Goal: Use online tool/utility: Utilize a website feature to perform a specific function

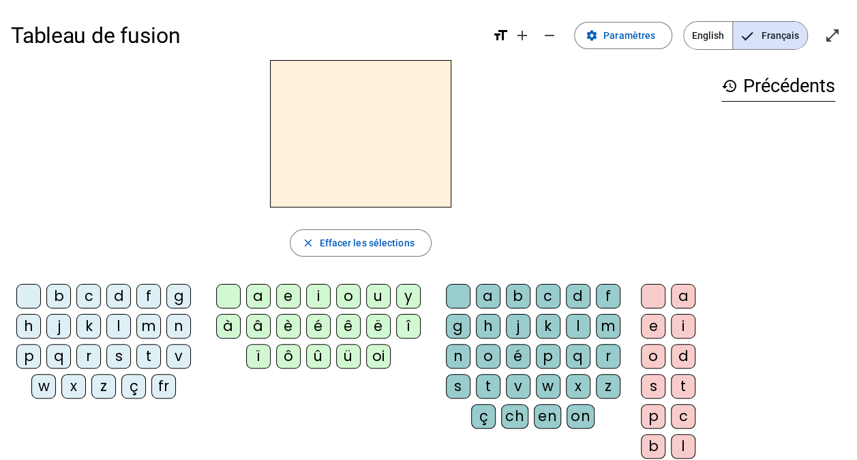
click at [147, 326] on div "m" at bounding box center [148, 326] width 25 height 25
click at [258, 299] on div "a" at bounding box center [258, 296] width 25 height 25
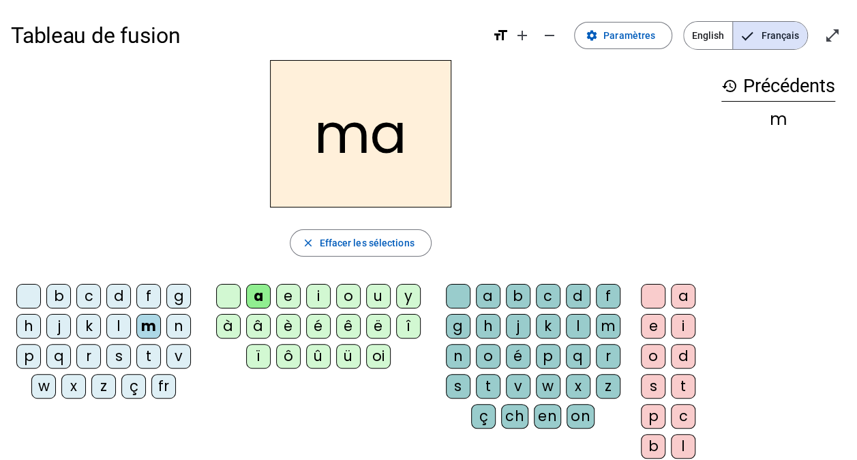
click at [575, 320] on div "l" at bounding box center [578, 326] width 25 height 25
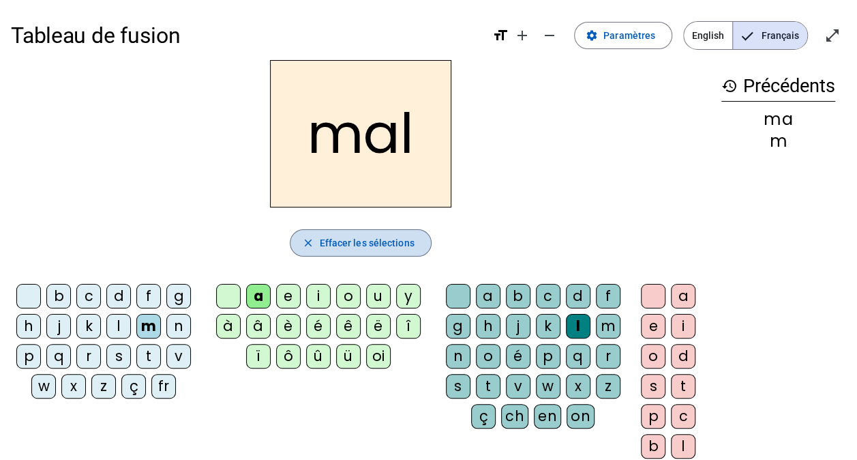
click at [393, 237] on span "Effacer les sélections" at bounding box center [366, 243] width 95 height 16
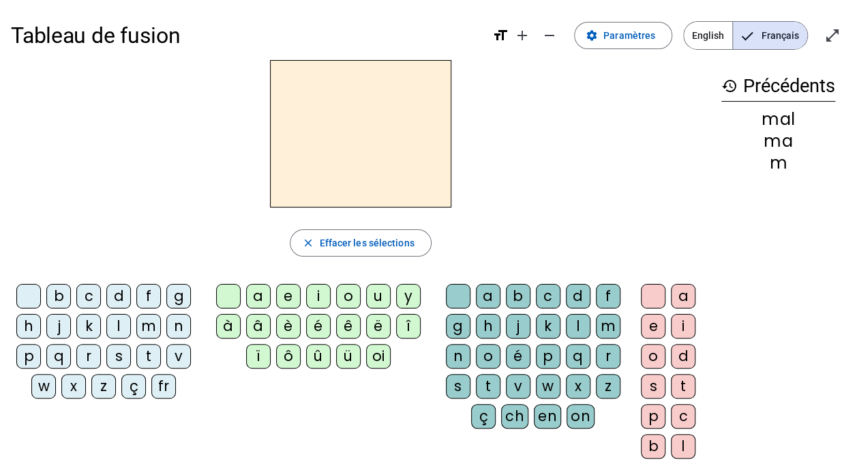
click at [164, 378] on div "fr" at bounding box center [163, 386] width 25 height 25
click at [289, 322] on div "è" at bounding box center [288, 326] width 25 height 25
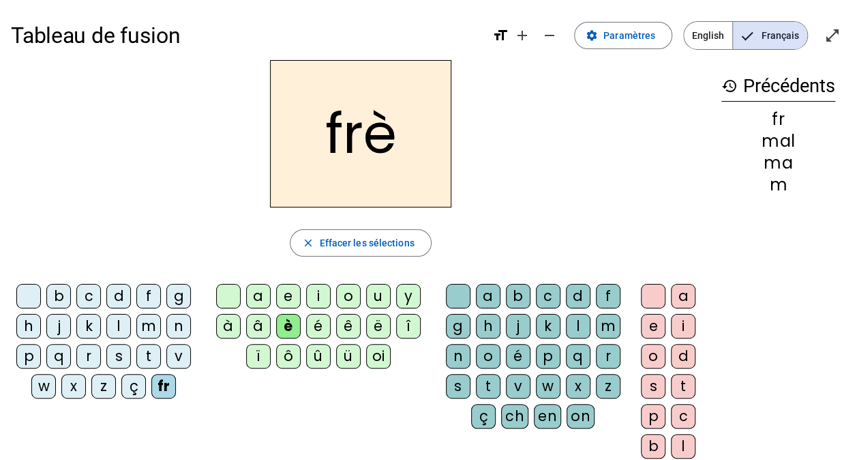
click at [606, 353] on div "r" at bounding box center [608, 356] width 25 height 25
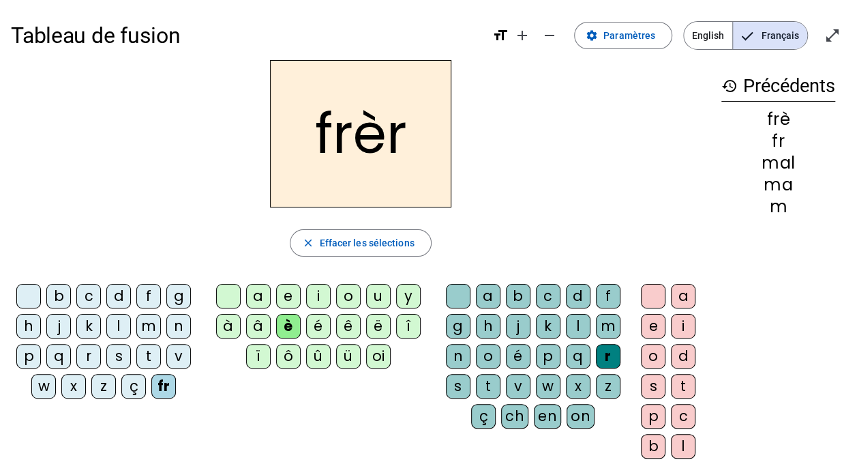
click at [651, 321] on div "e" at bounding box center [653, 326] width 25 height 25
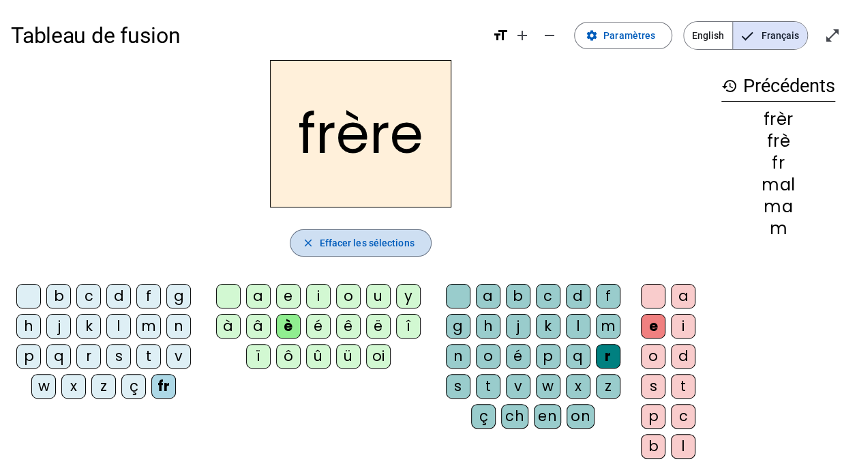
click at [383, 235] on span "Effacer les sélections" at bounding box center [366, 243] width 95 height 16
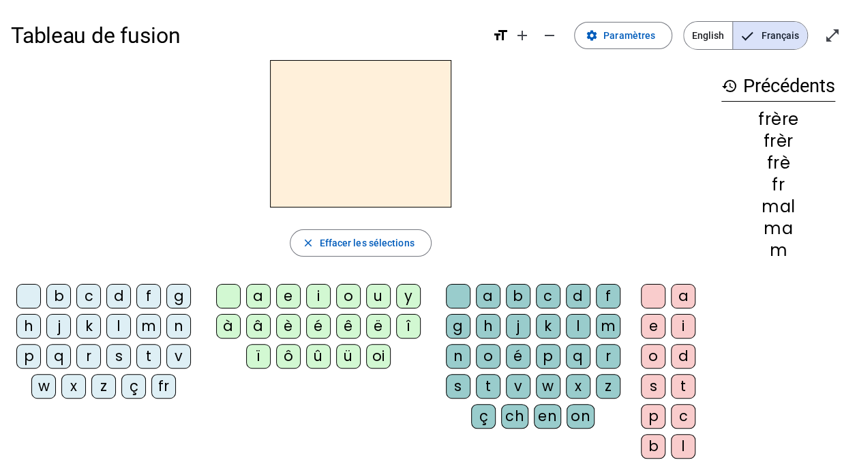
click at [28, 353] on div "p" at bounding box center [28, 356] width 25 height 25
click at [283, 328] on div "è" at bounding box center [288, 326] width 25 height 25
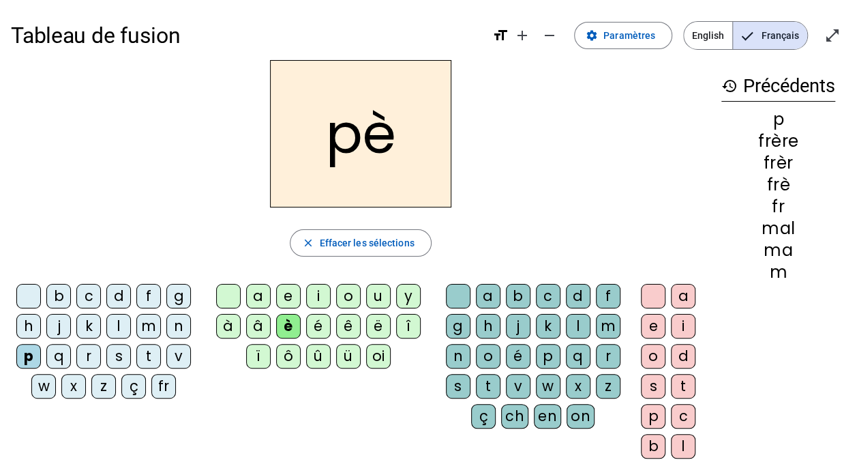
click at [597, 354] on div "r" at bounding box center [608, 356] width 25 height 25
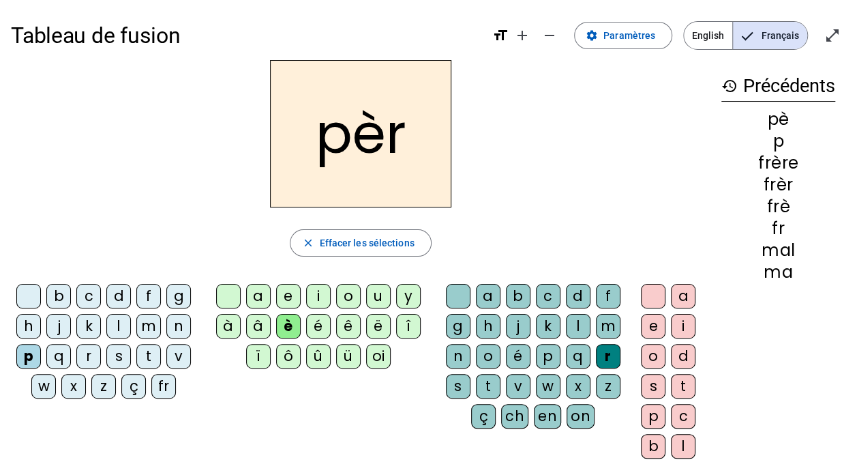
click at [648, 323] on div "e" at bounding box center [653, 326] width 25 height 25
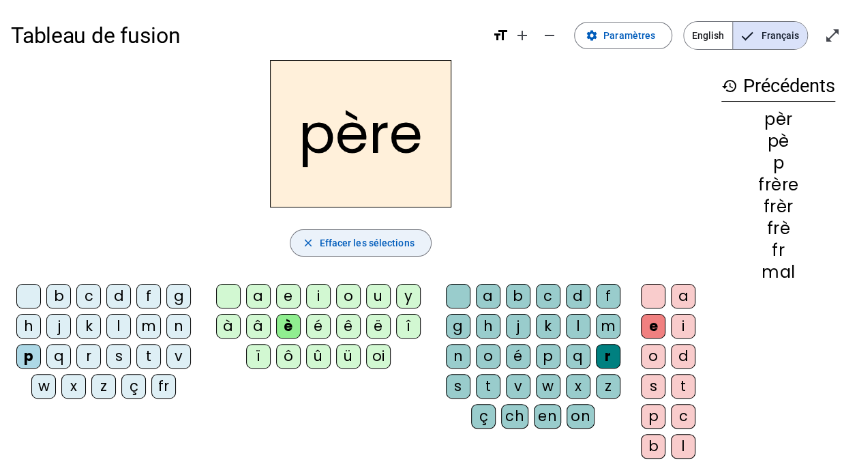
click at [357, 246] on span "Effacer les sélections" at bounding box center [366, 243] width 95 height 16
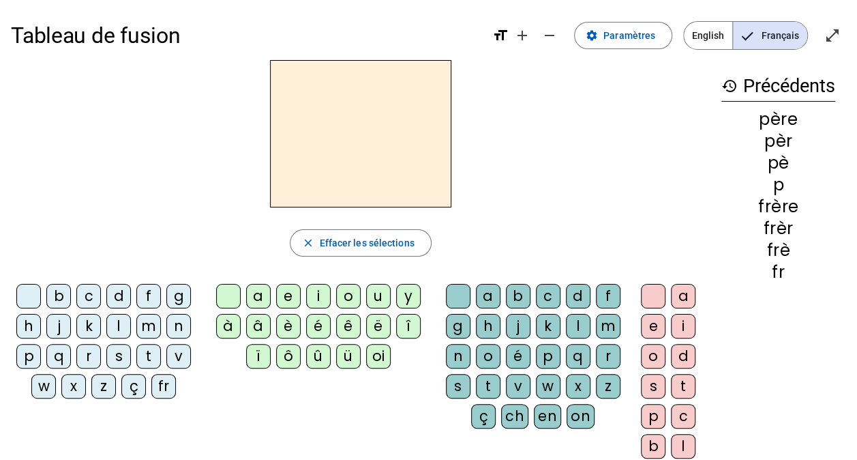
click at [151, 323] on div "m" at bounding box center [148, 326] width 25 height 25
click at [288, 323] on div "è" at bounding box center [288, 326] width 25 height 25
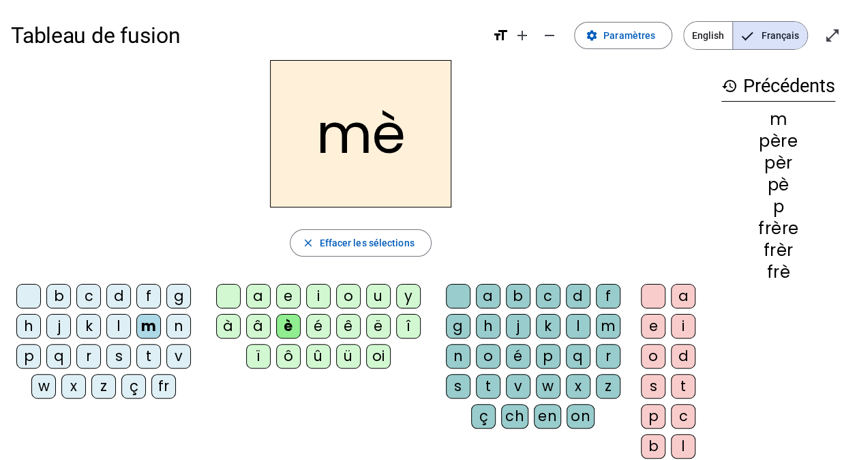
click at [611, 352] on div "r" at bounding box center [608, 356] width 25 height 25
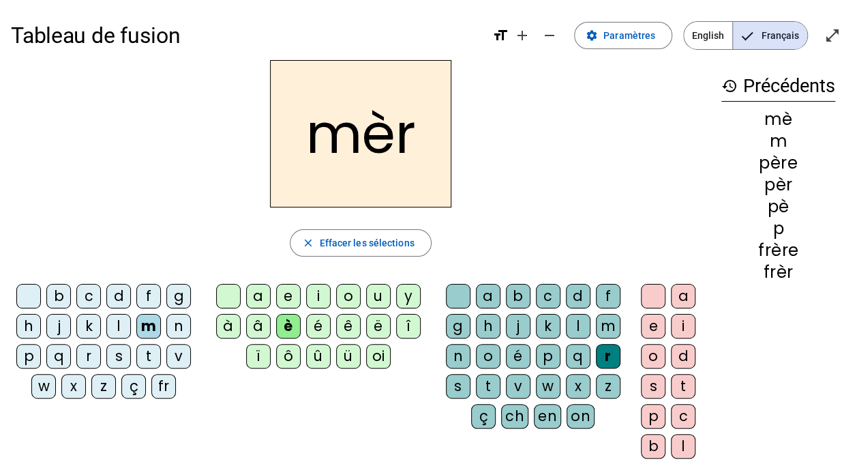
click at [655, 321] on div "e" at bounding box center [653, 326] width 25 height 25
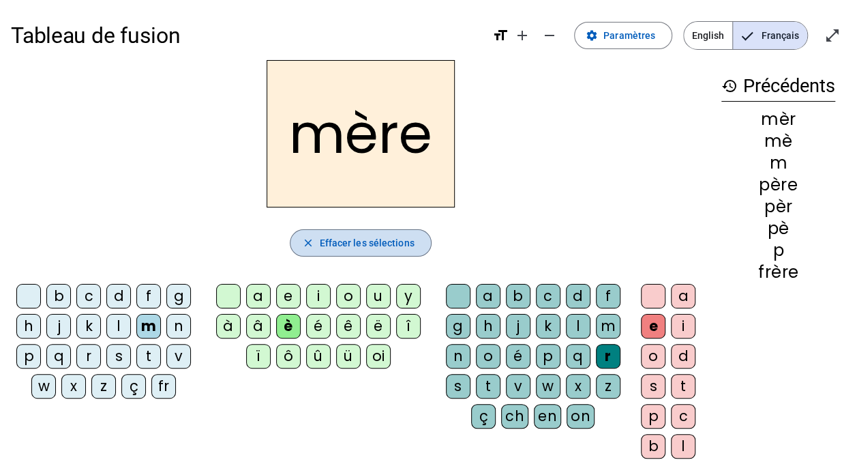
click at [368, 243] on span "Effacer les sélections" at bounding box center [366, 243] width 95 height 16
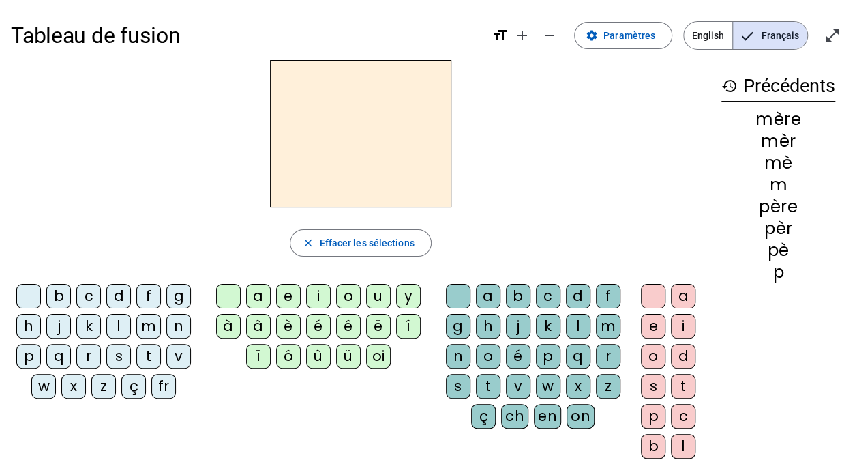
click at [184, 289] on div "g" at bounding box center [178, 296] width 25 height 25
click at [292, 325] on div "è" at bounding box center [288, 326] width 25 height 25
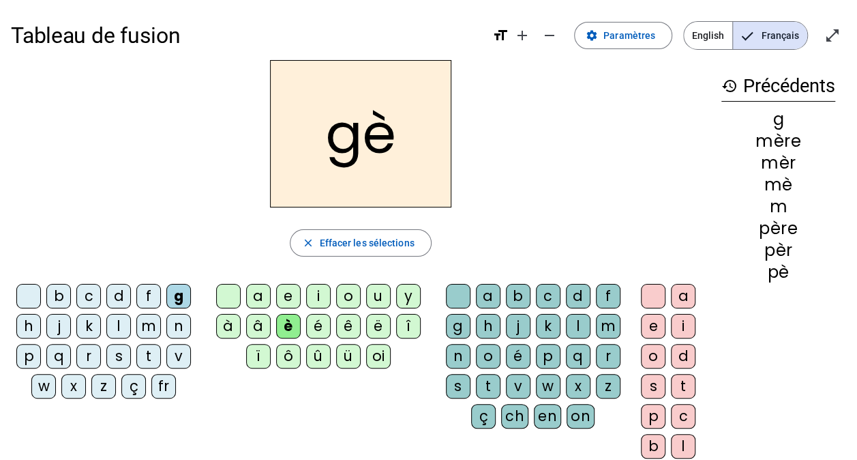
click at [611, 356] on div "r" at bounding box center [608, 356] width 25 height 25
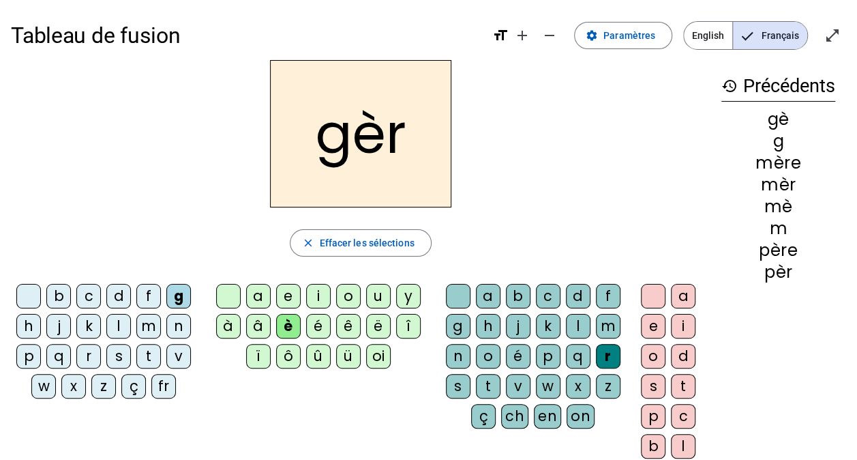
click at [655, 323] on div "e" at bounding box center [653, 326] width 25 height 25
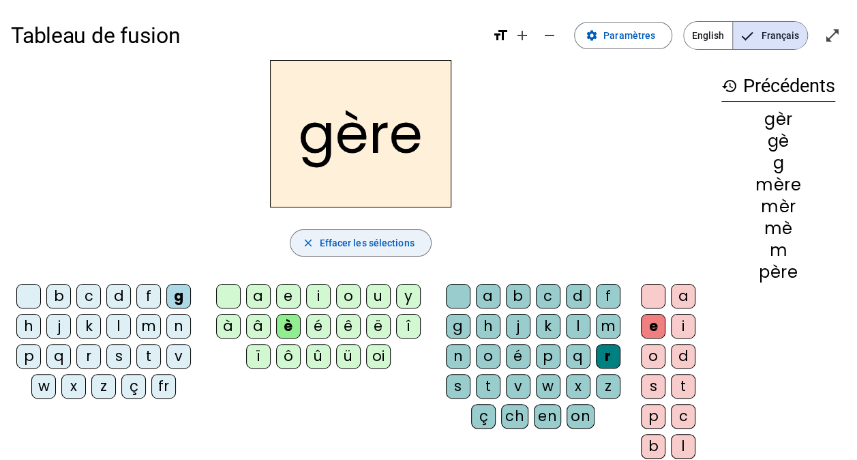
click at [389, 240] on span "Effacer les sélections" at bounding box center [366, 243] width 95 height 16
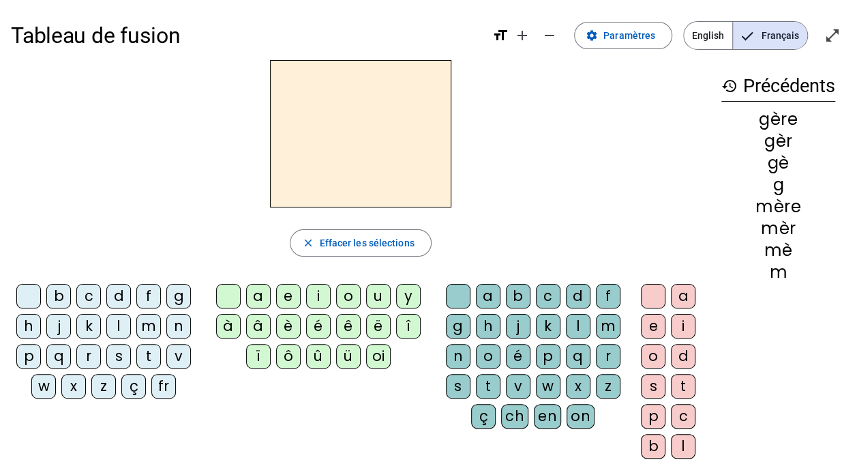
click at [172, 295] on div "g" at bounding box center [178, 296] width 25 height 25
click at [262, 295] on div "a" at bounding box center [258, 296] width 25 height 25
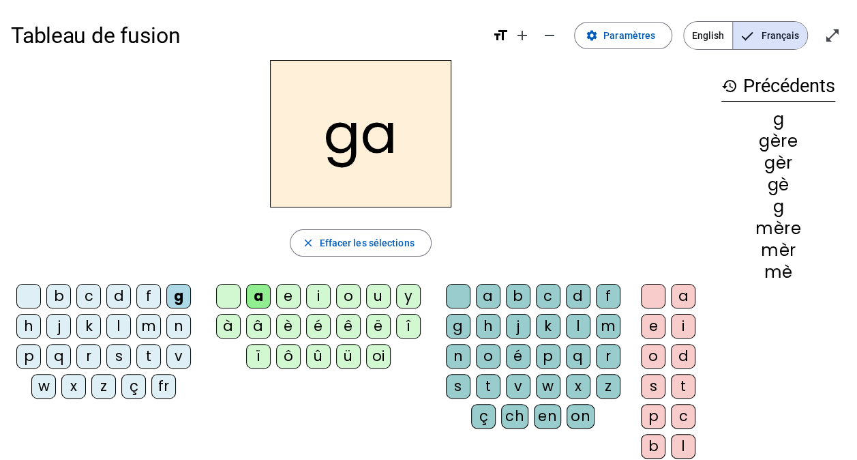
click at [602, 358] on div "r" at bounding box center [608, 356] width 25 height 25
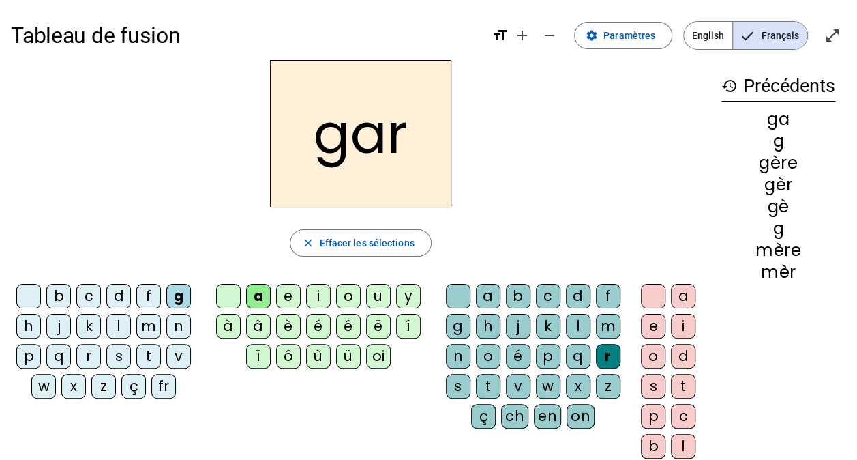
click at [651, 325] on div "e" at bounding box center [653, 326] width 25 height 25
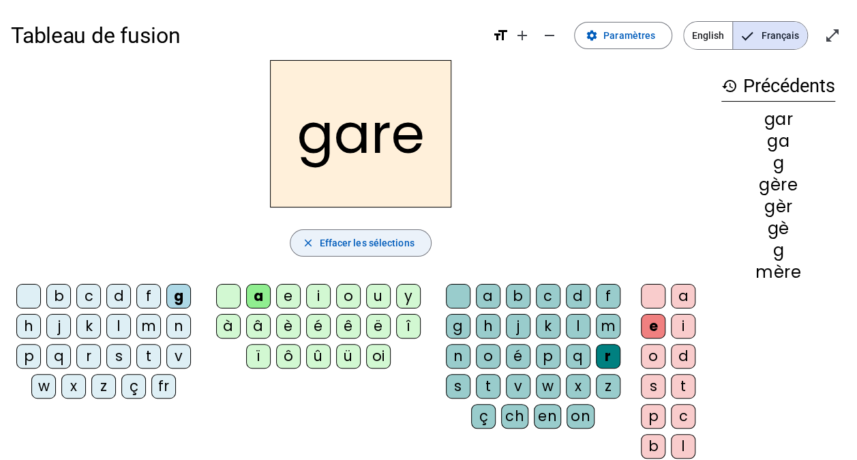
click at [396, 239] on span "Effacer les sélections" at bounding box center [366, 243] width 95 height 16
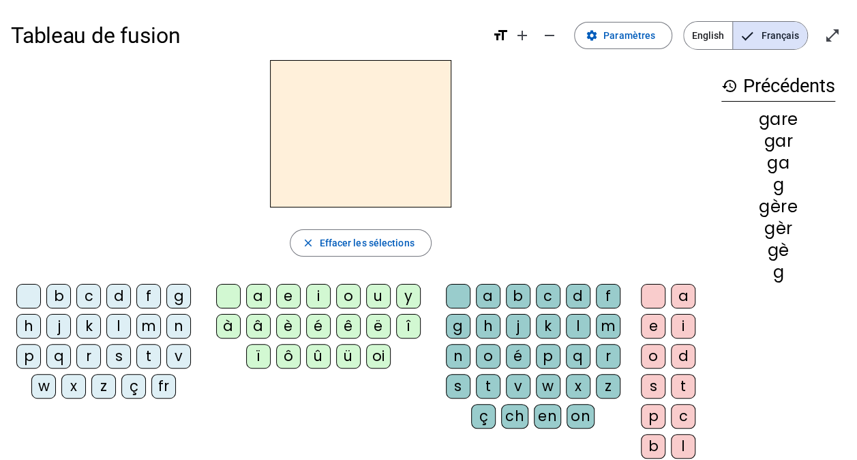
click at [171, 297] on div "g" at bounding box center [178, 296] width 25 height 25
click at [261, 294] on div "a" at bounding box center [258, 296] width 25 height 25
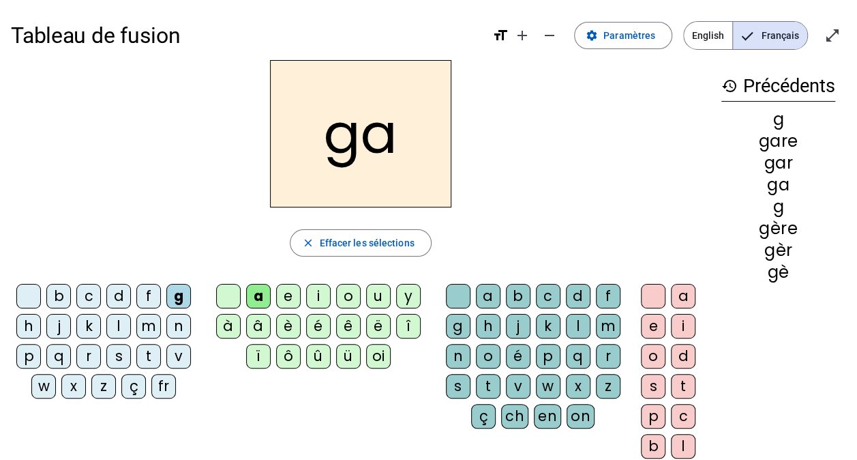
click at [608, 357] on div "r" at bounding box center [608, 356] width 25 height 25
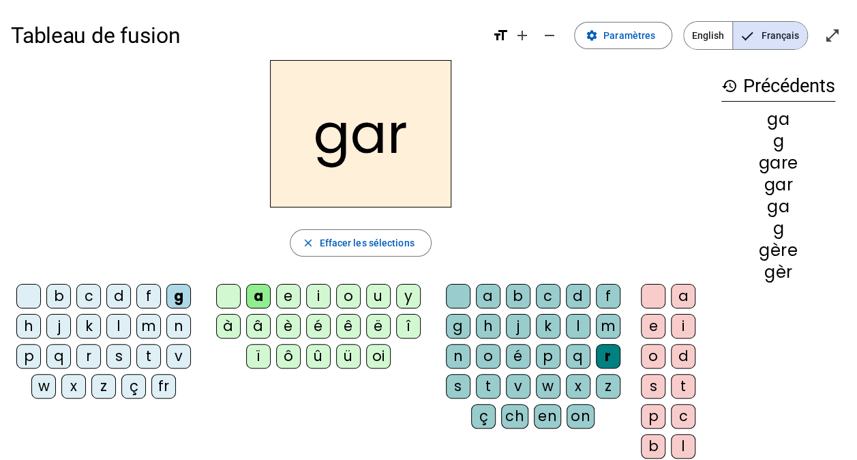
click at [646, 328] on div "e" at bounding box center [653, 326] width 25 height 25
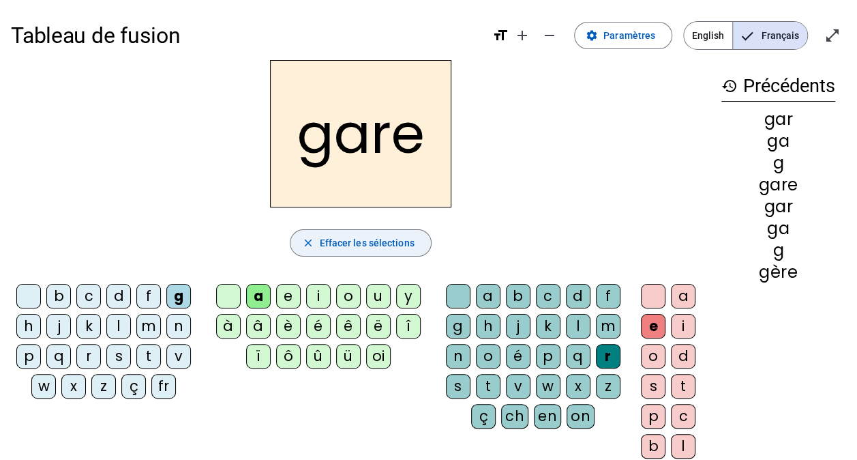
click at [367, 242] on span "Effacer les sélections" at bounding box center [366, 243] width 95 height 16
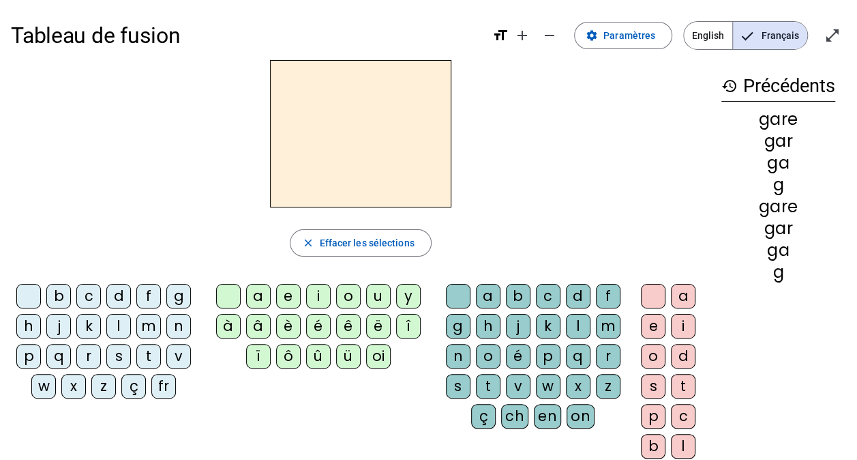
click at [121, 355] on div "s" at bounding box center [118, 356] width 25 height 25
click at [252, 301] on div "a" at bounding box center [258, 296] width 25 height 25
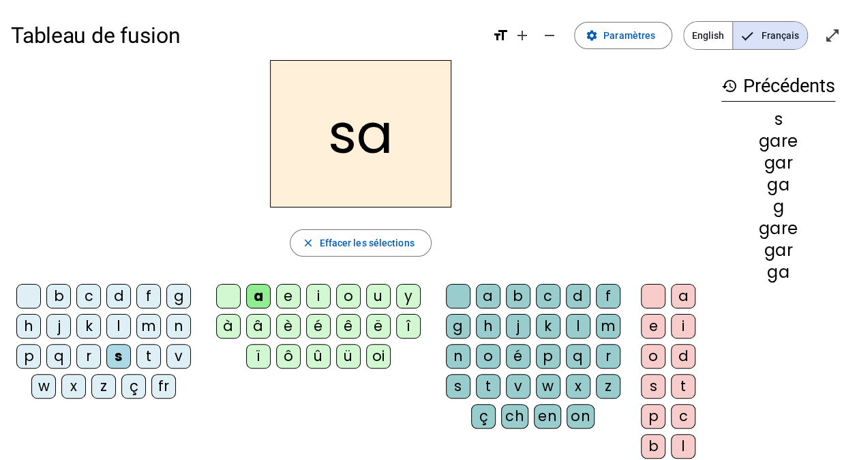
click at [463, 327] on div "g" at bounding box center [458, 326] width 25 height 25
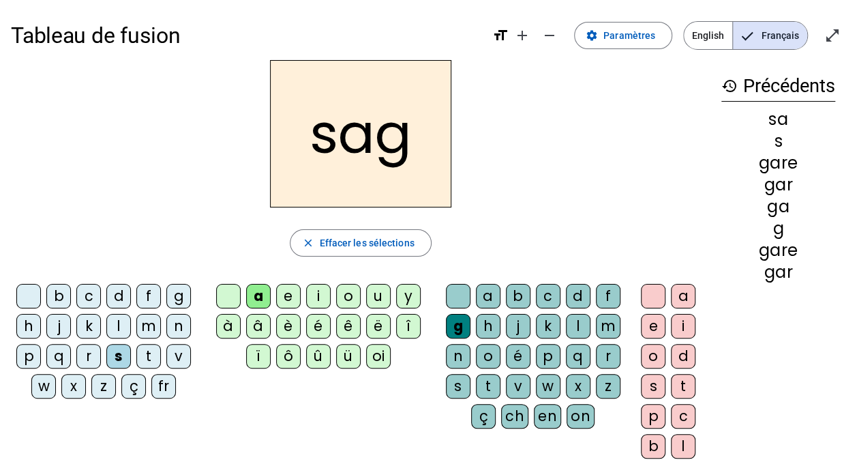
click at [665, 322] on letter-bubble "e" at bounding box center [656, 329] width 30 height 30
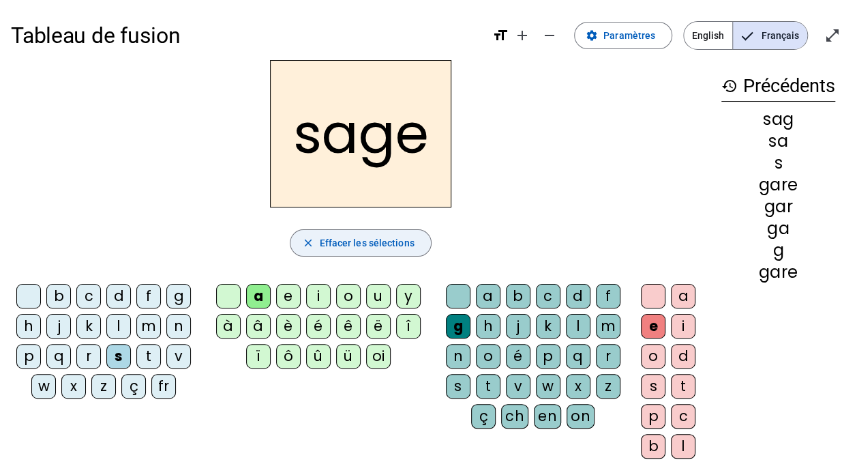
click at [382, 241] on span "Effacer les sélections" at bounding box center [366, 243] width 95 height 16
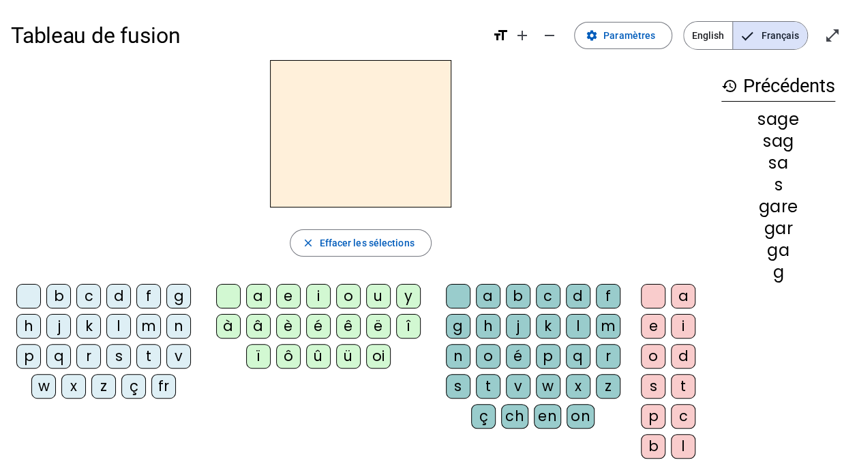
click at [33, 352] on div "p" at bounding box center [28, 356] width 25 height 25
click at [262, 293] on div "a" at bounding box center [258, 296] width 25 height 25
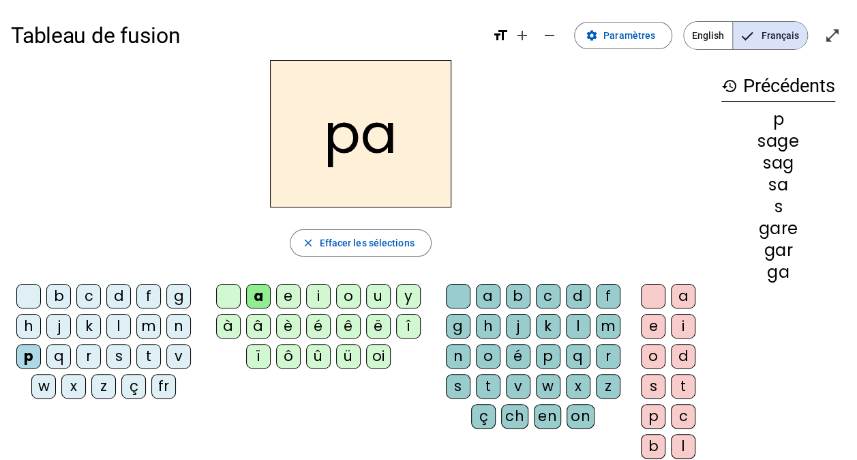
click at [458, 321] on div "g" at bounding box center [458, 326] width 25 height 25
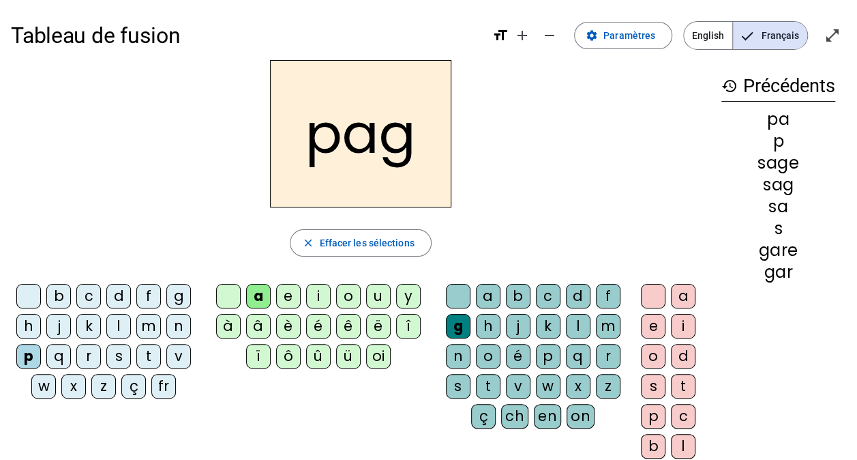
click at [659, 320] on div "e" at bounding box center [653, 326] width 25 height 25
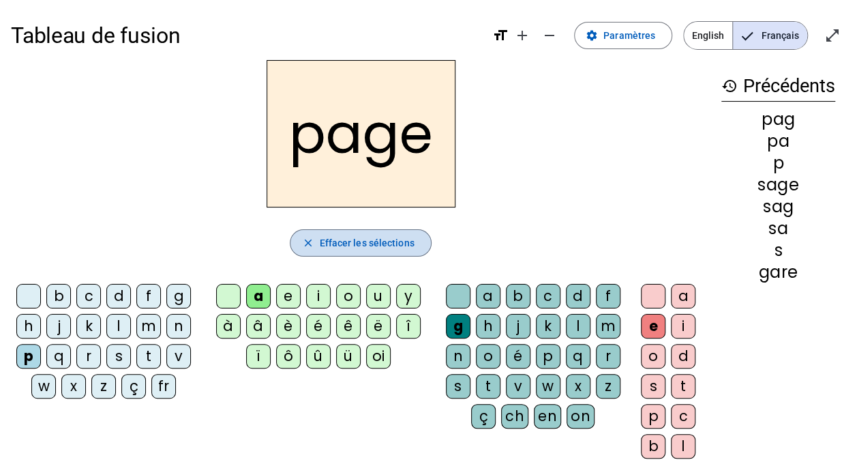
click at [348, 232] on span "button" at bounding box center [361, 242] width 140 height 33
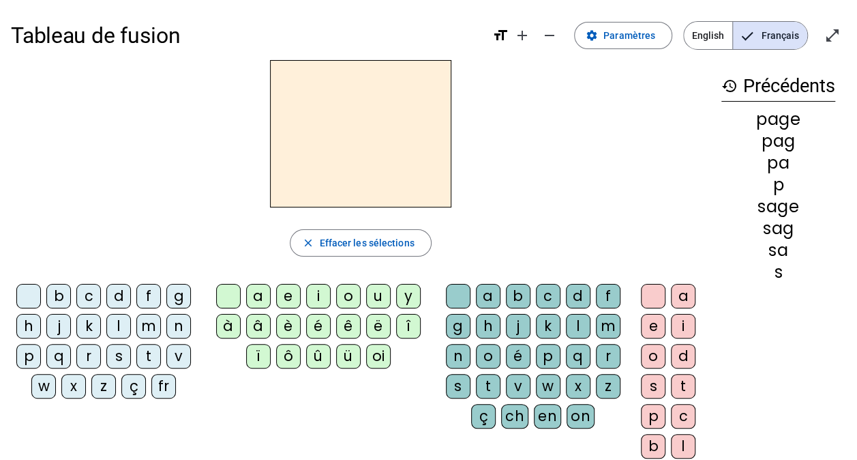
click at [29, 351] on div "p" at bounding box center [28, 356] width 25 height 25
click at [323, 290] on div "i" at bounding box center [318, 296] width 25 height 25
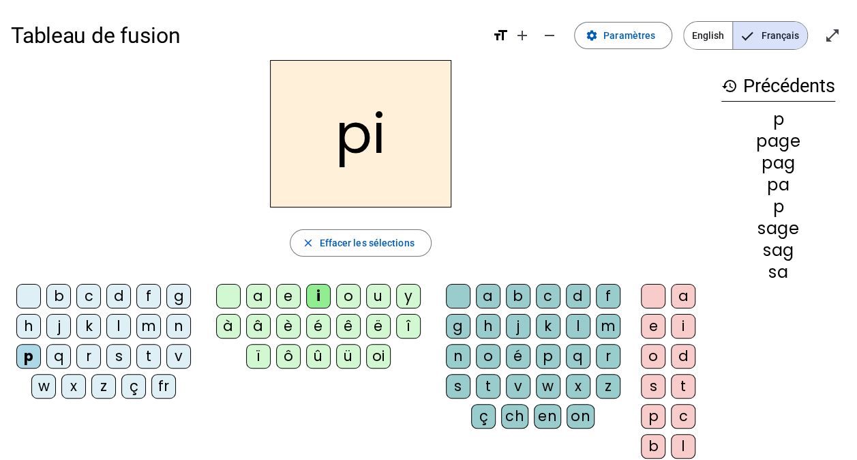
click at [456, 327] on div "g" at bounding box center [458, 326] width 25 height 25
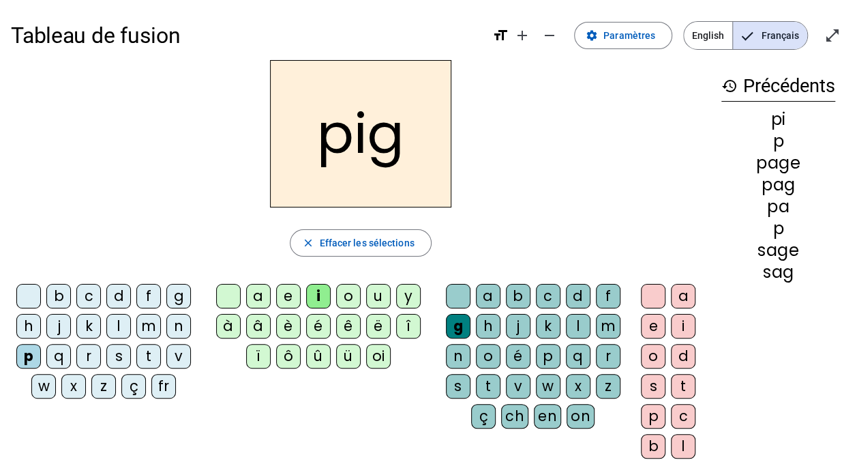
click at [653, 321] on div "e" at bounding box center [653, 326] width 25 height 25
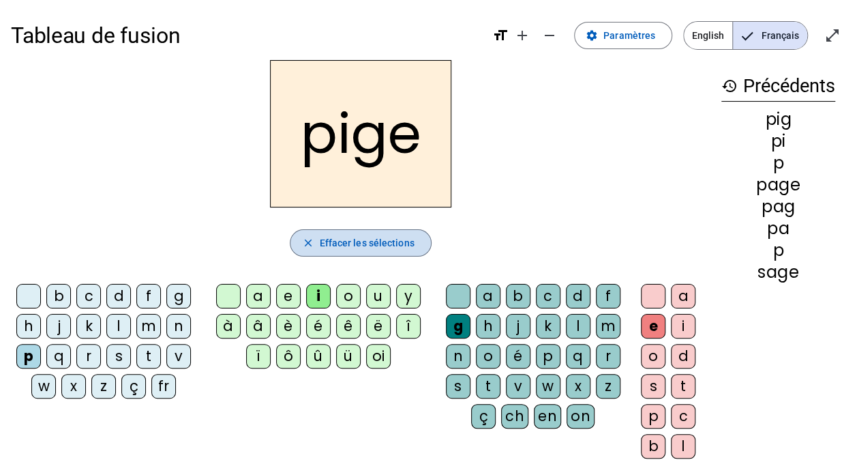
click at [405, 248] on span "Effacer les sélections" at bounding box center [366, 243] width 95 height 16
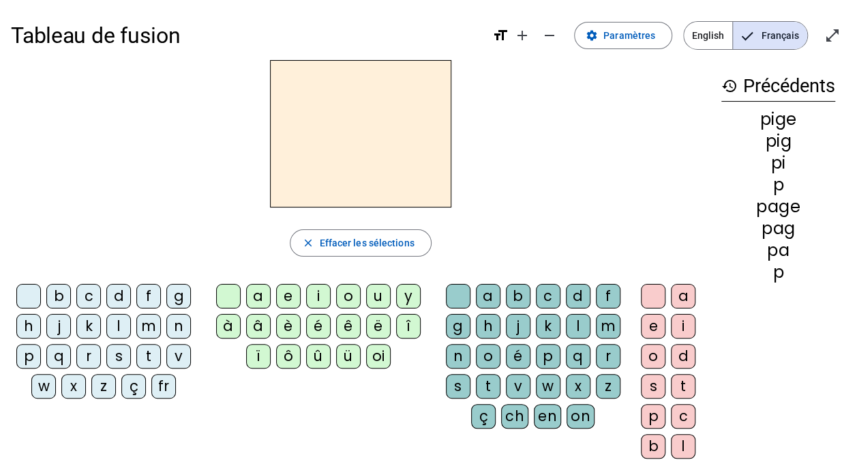
click at [146, 300] on div "f" at bounding box center [148, 296] width 25 height 25
click at [324, 293] on div "i" at bounding box center [318, 296] width 25 height 25
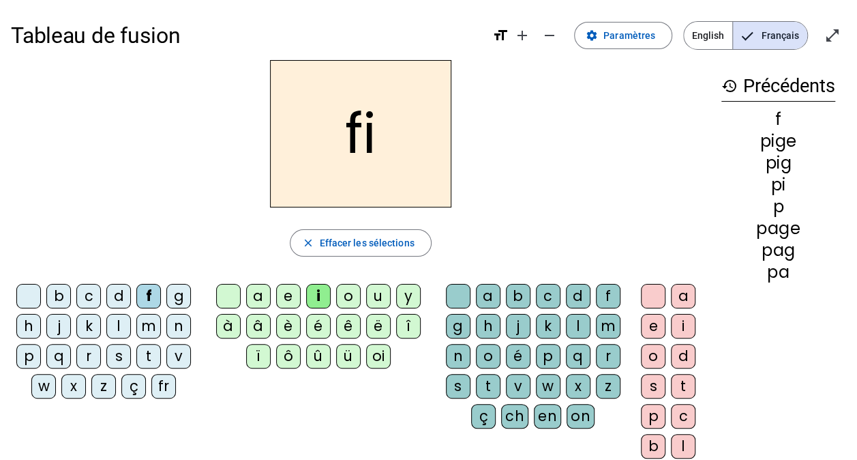
click at [451, 321] on div "g" at bounding box center [458, 326] width 25 height 25
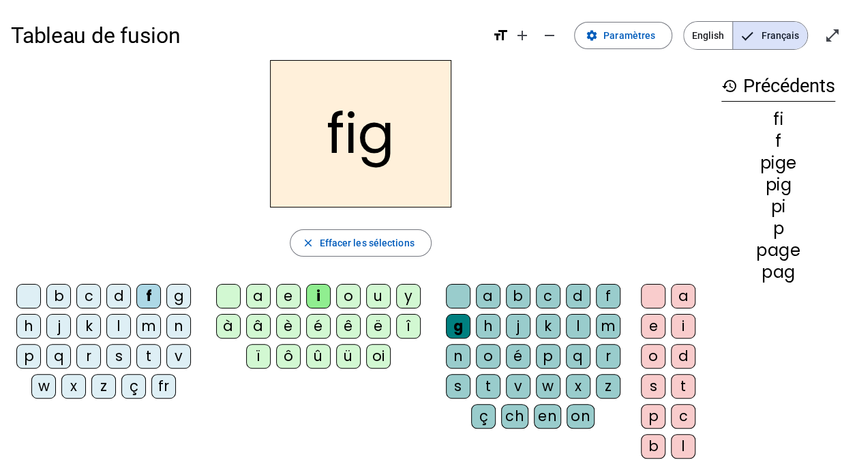
click at [651, 323] on div "e" at bounding box center [653, 326] width 25 height 25
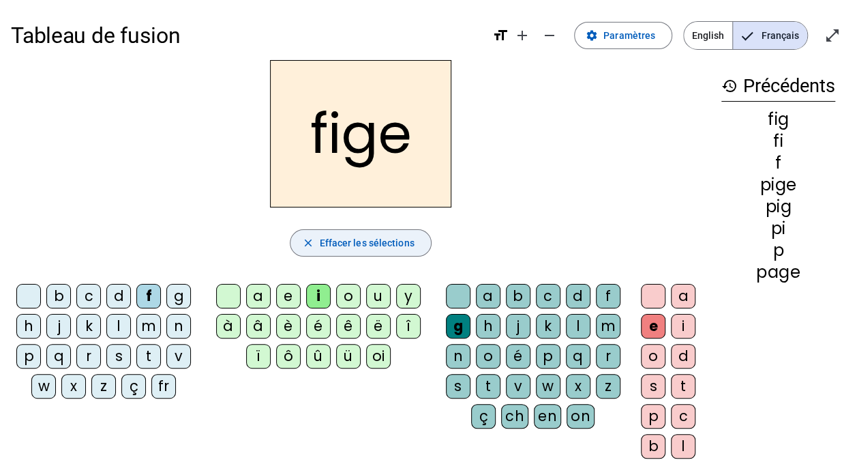
click at [322, 246] on span "Effacer les sélections" at bounding box center [366, 243] width 95 height 16
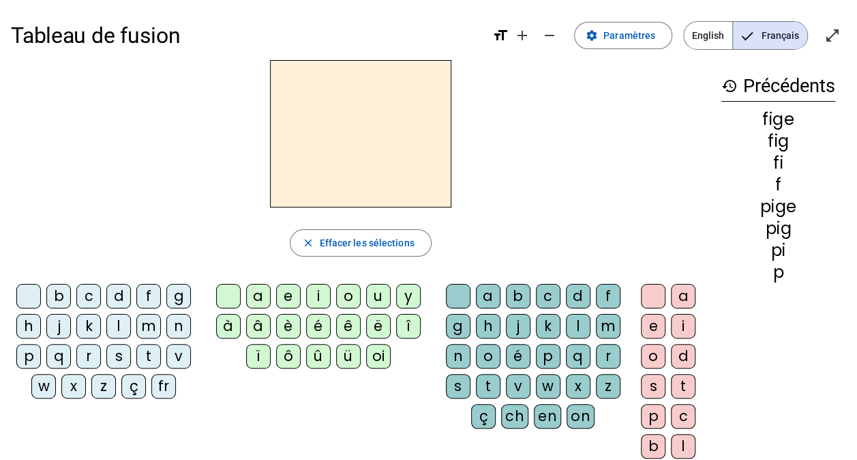
click at [160, 297] on div "f" at bounding box center [148, 296] width 25 height 25
click at [308, 301] on div "i" at bounding box center [318, 296] width 25 height 25
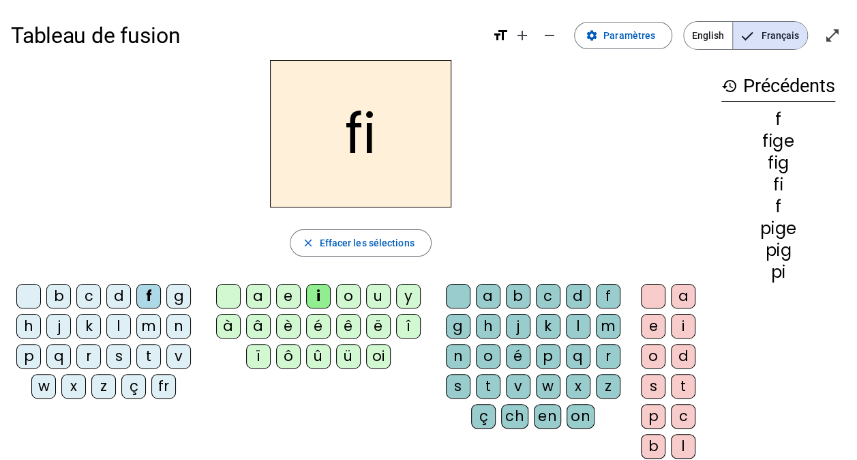
click at [581, 386] on div "x" at bounding box center [578, 386] width 25 height 25
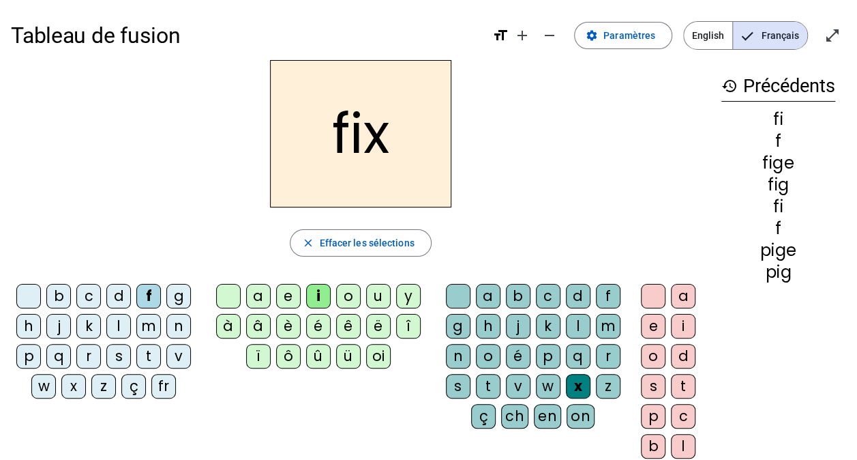
click at [645, 325] on div "e" at bounding box center [653, 326] width 25 height 25
